Goal: Information Seeking & Learning: Learn about a topic

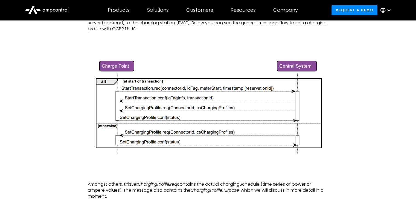
scroll to position [558, 0]
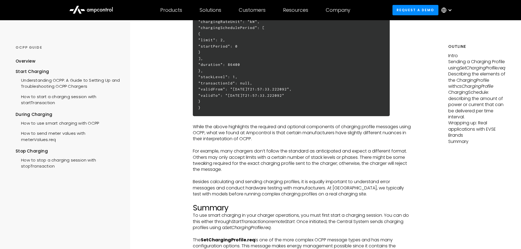
scroll to position [1662, 0]
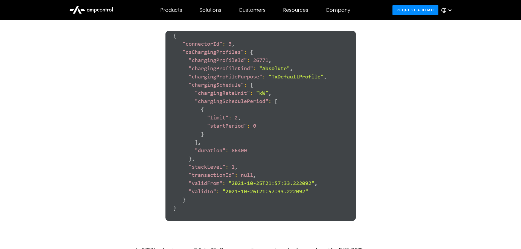
scroll to position [1174, 0]
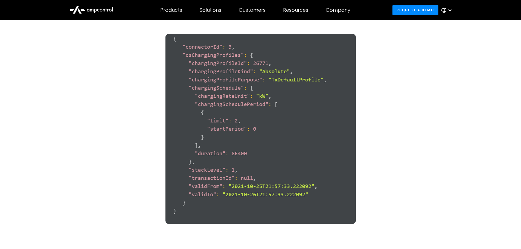
click at [386, 118] on figure at bounding box center [261, 129] width 252 height 212
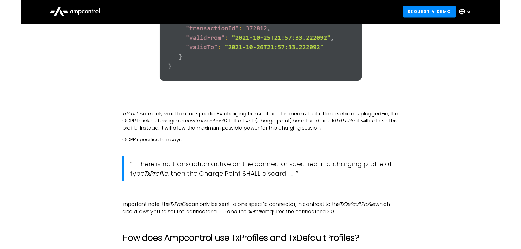
scroll to position [1694, 0]
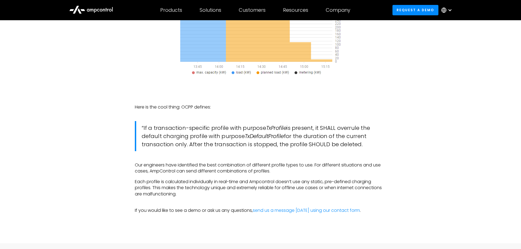
scroll to position [1968, 0]
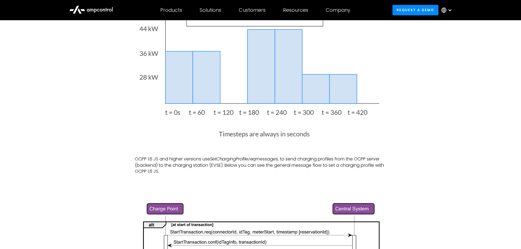
scroll to position [0, 0]
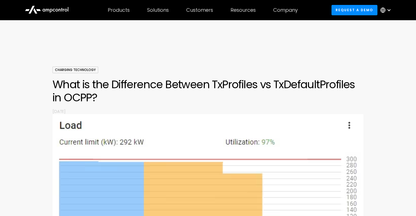
scroll to position [558, 0]
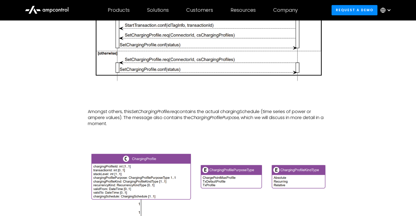
scroll to position [612, 0]
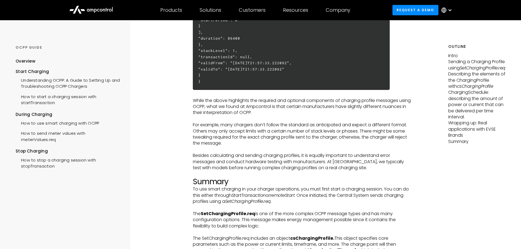
scroll to position [1716, 0]
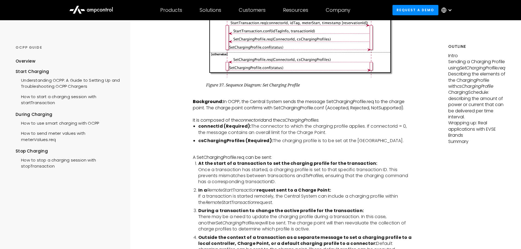
scroll to position [684, 0]
